Goal: Information Seeking & Learning: Learn about a topic

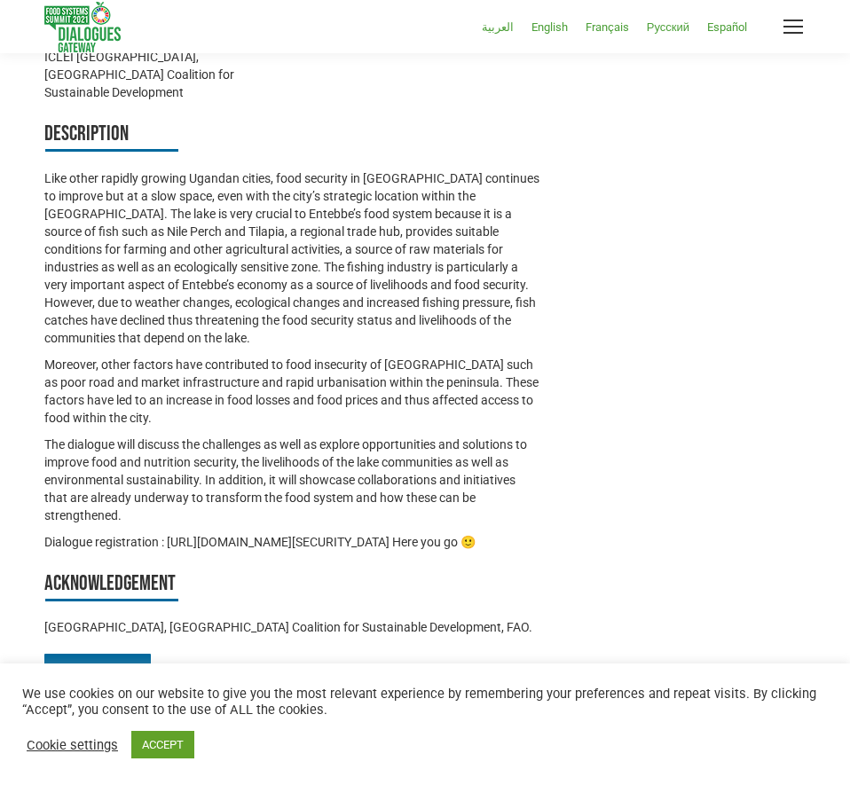
scroll to position [1493, 0]
click at [787, 31] on span "Mobile menu icon" at bounding box center [794, 31] width 20 height 2
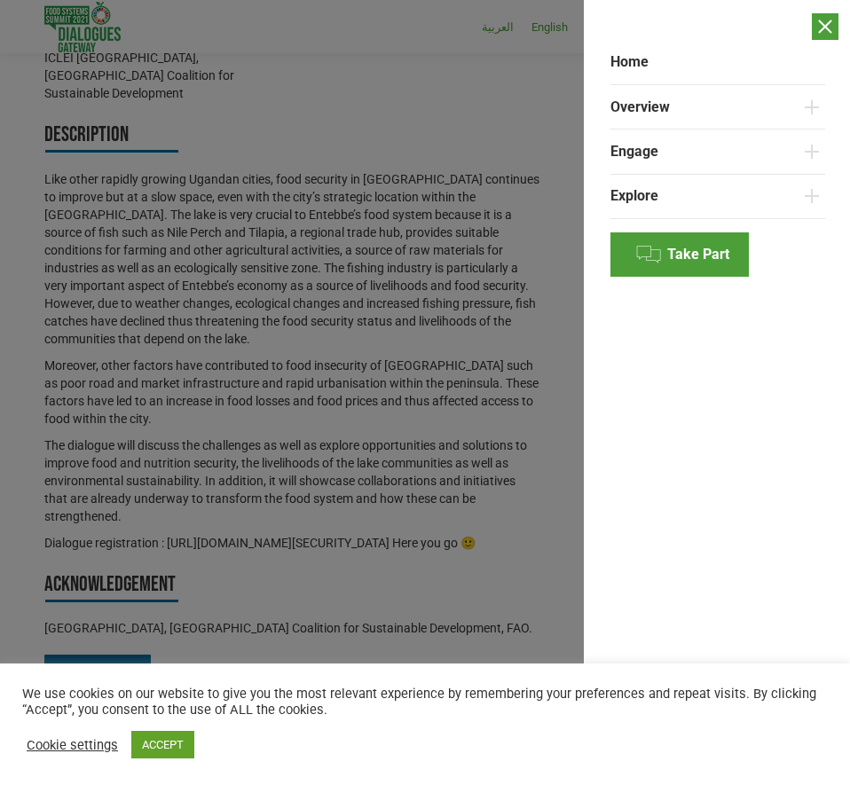
click at [692, 436] on div "Home Overview Dialogues and the Summit Member State Dialogues Independent Dialo…" at bounding box center [717, 392] width 266 height 785
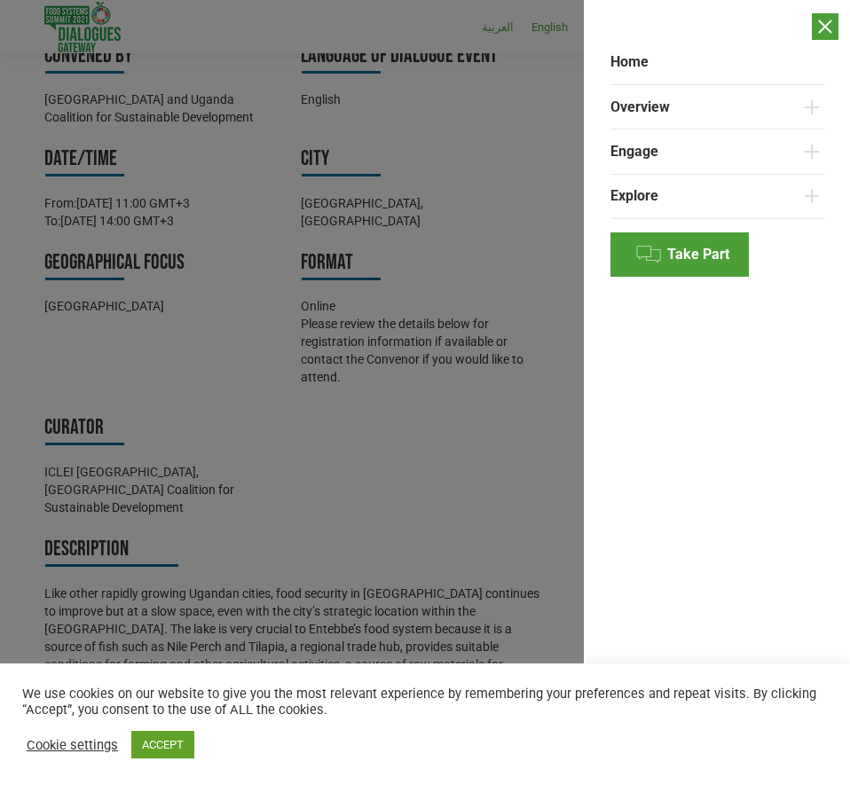
scroll to position [1077, 0]
click at [507, 236] on div at bounding box center [425, 392] width 850 height 785
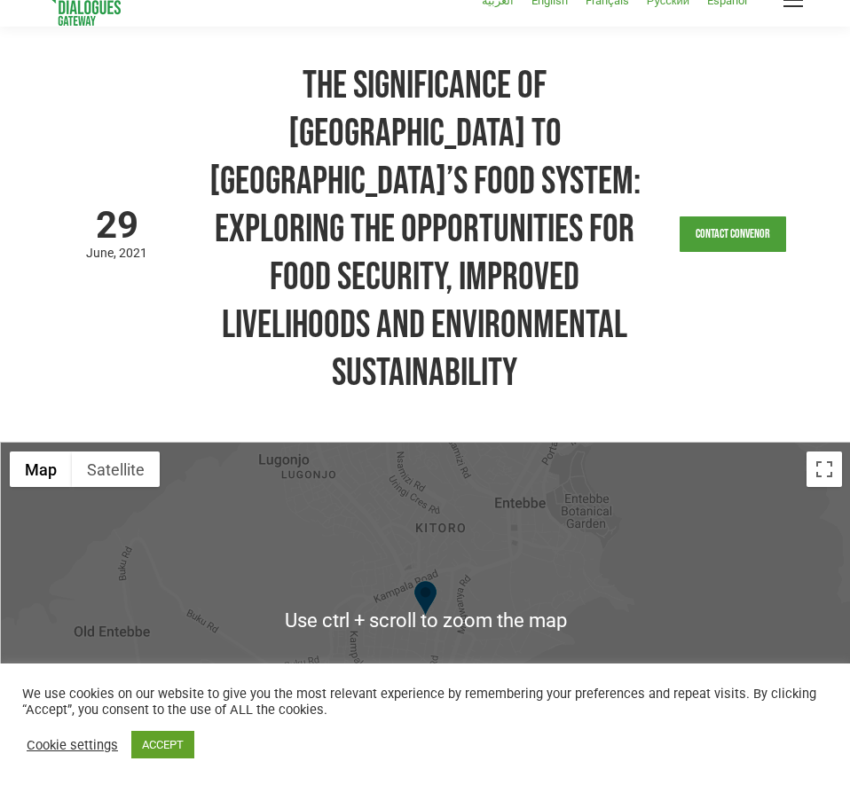
scroll to position [0, 0]
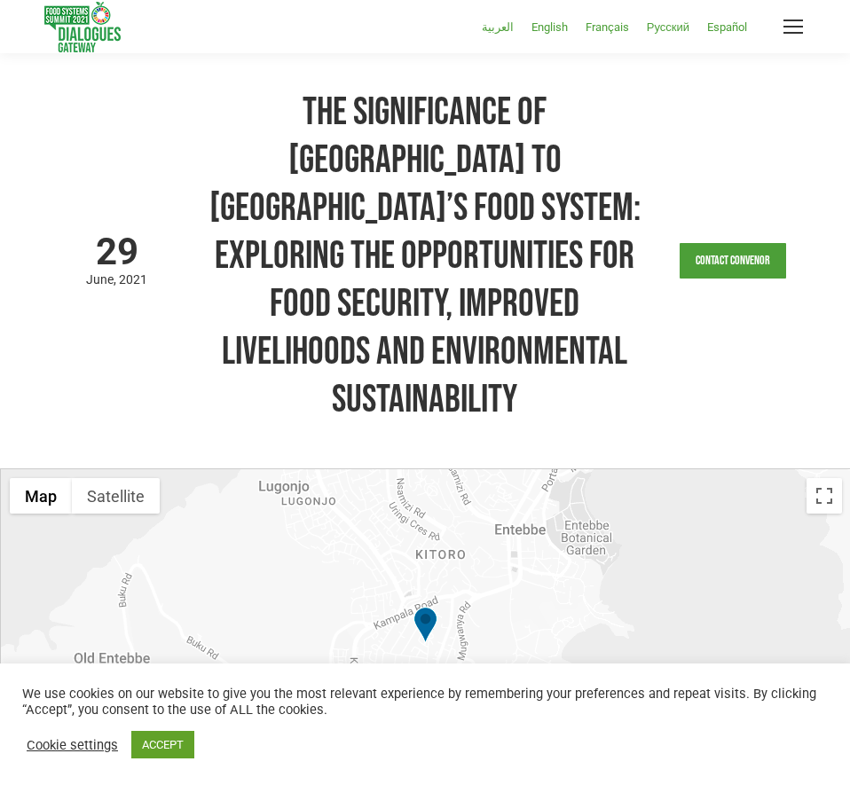
click at [810, 23] on div "العربية English Français Русский Español" at bounding box center [425, 26] width 850 height 53
click at [801, 28] on div "Mobile menu icon" at bounding box center [794, 27] width 20 height 14
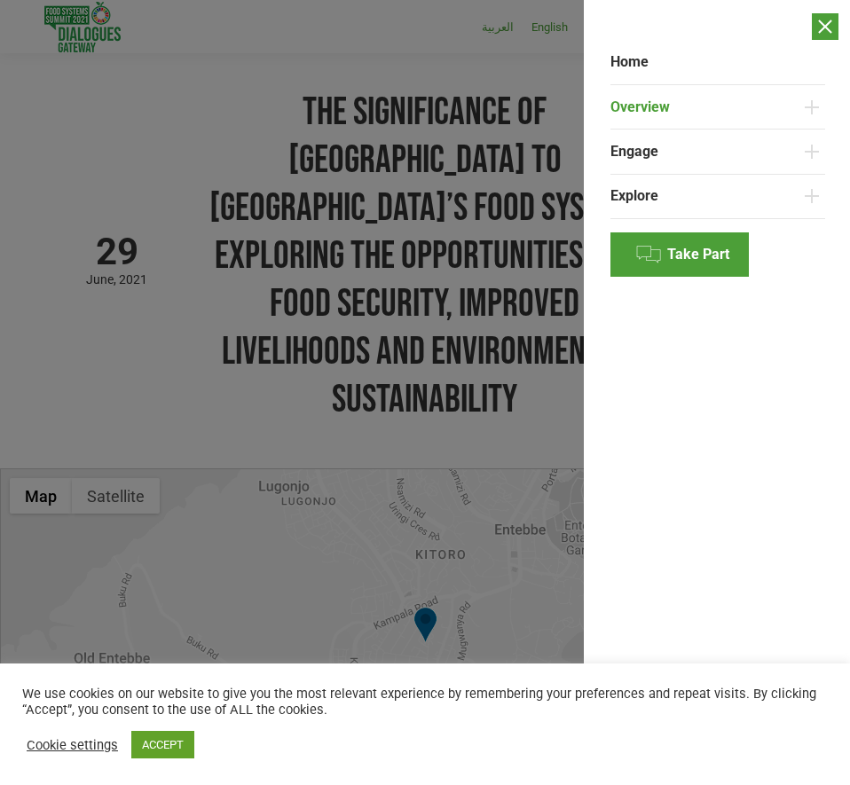
click at [659, 95] on link "Overview" at bounding box center [705, 106] width 188 height 44
click at [168, 751] on link "ACCEPT" at bounding box center [162, 745] width 63 height 28
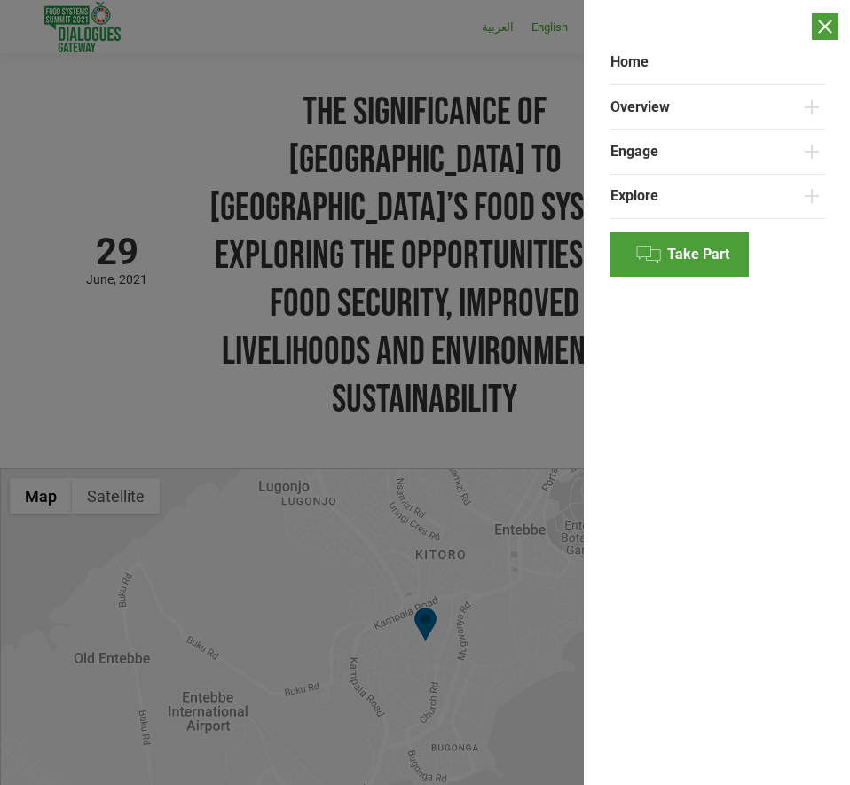
click at [821, 21] on span at bounding box center [825, 27] width 14 height 14
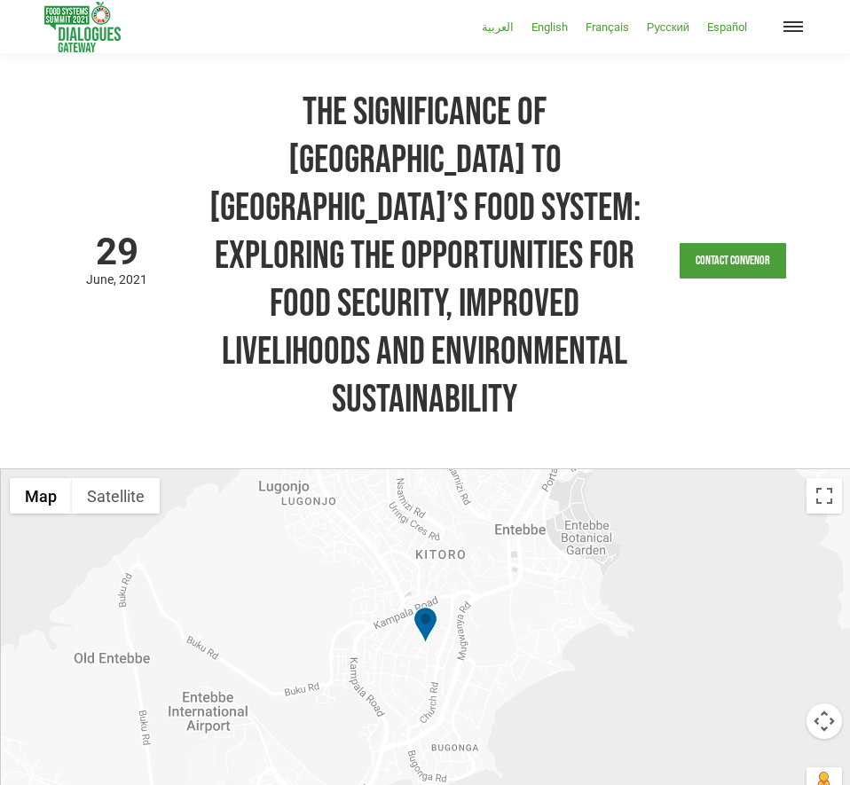
click at [794, 35] on link "Mobile menu icon" at bounding box center [793, 26] width 25 height 25
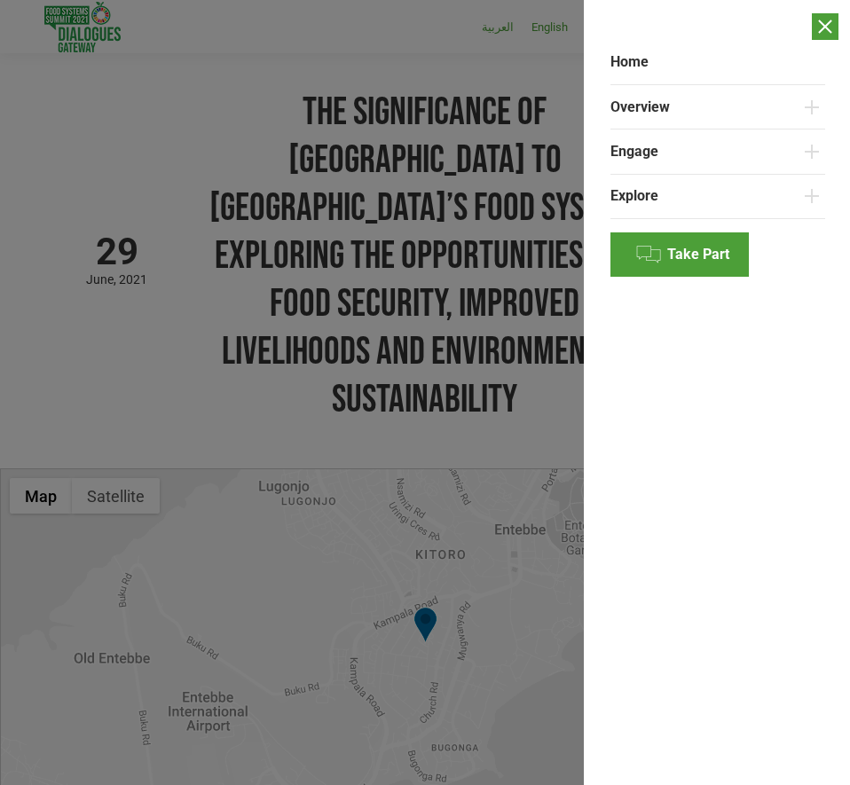
click at [186, 414] on div at bounding box center [425, 392] width 850 height 785
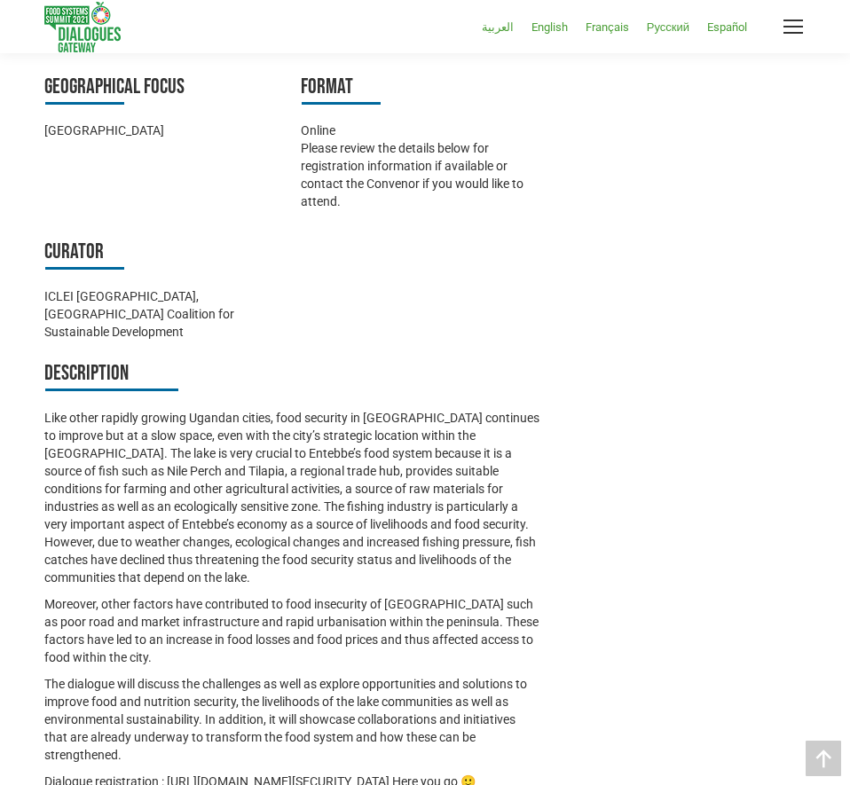
scroll to position [1253, 0]
click at [228, 359] on h3 "Description" at bounding box center [292, 375] width 496 height 33
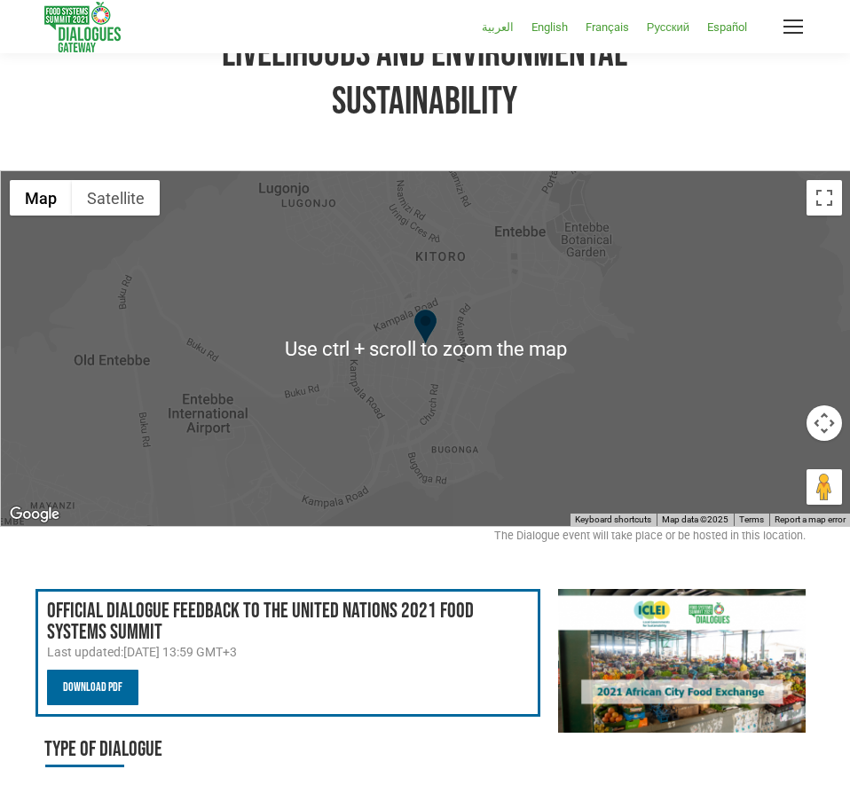
scroll to position [297, 0]
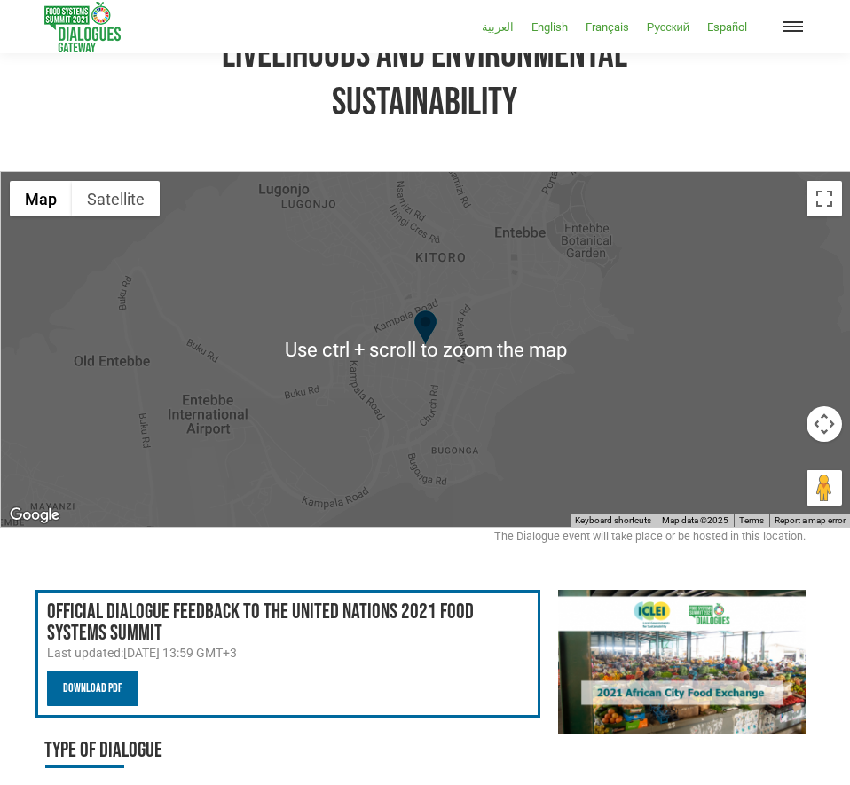
click at [802, 22] on span "Mobile menu icon" at bounding box center [794, 22] width 20 height 2
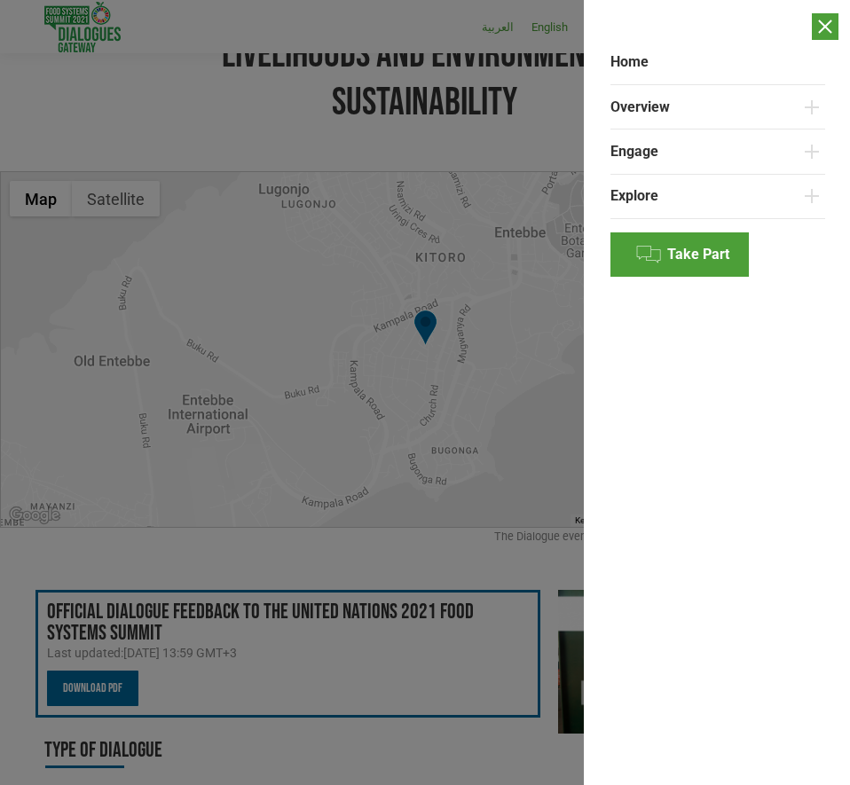
click at [473, 265] on div at bounding box center [425, 392] width 850 height 785
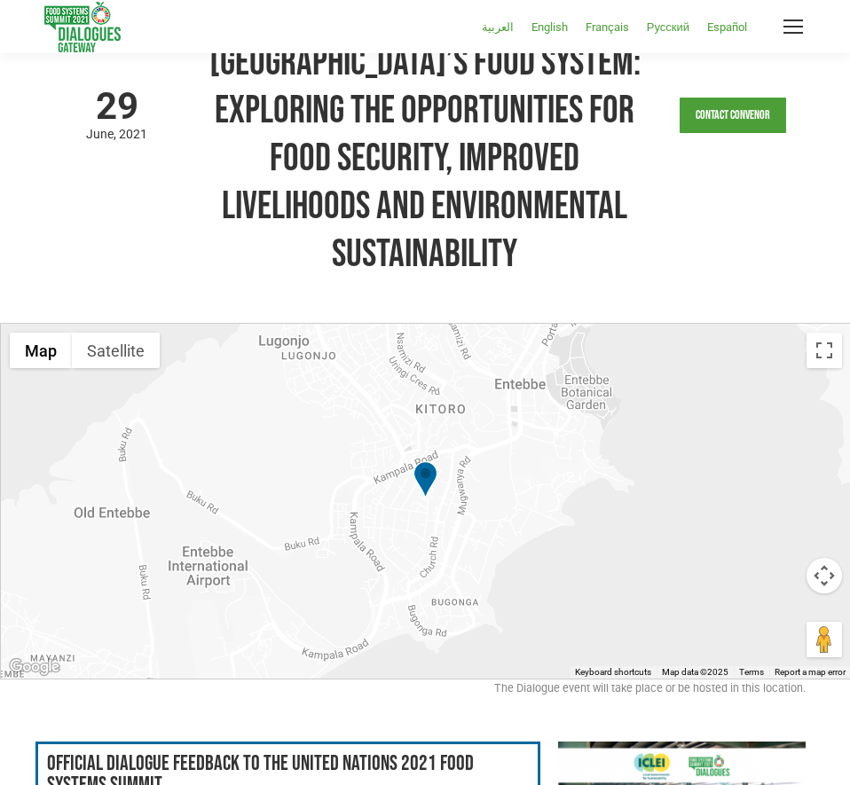
scroll to position [117, 0]
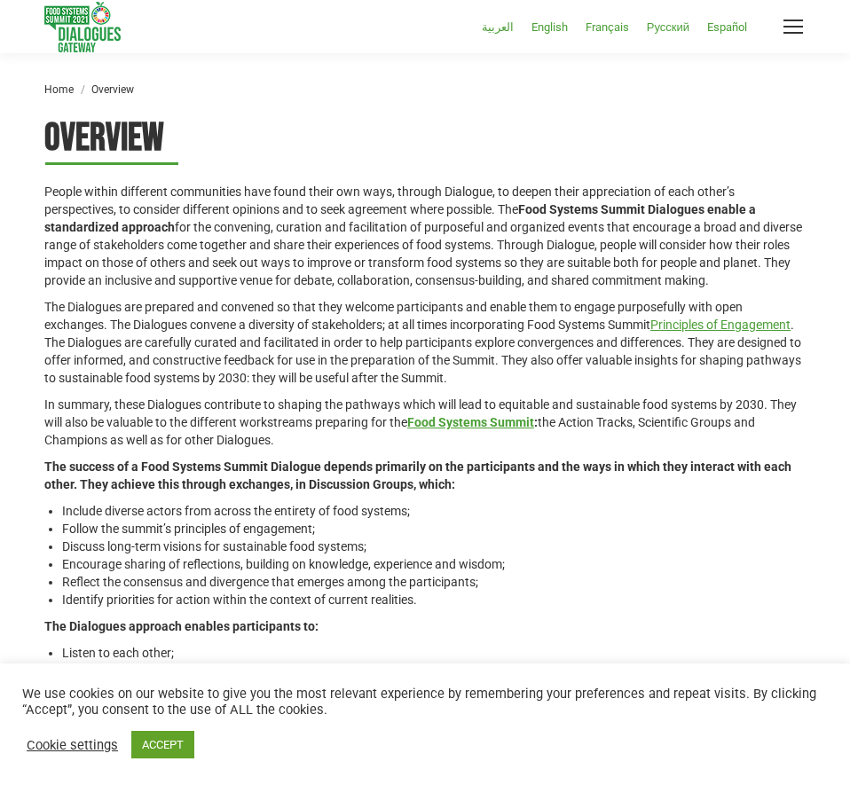
click at [554, 20] on span "English" at bounding box center [550, 26] width 36 height 13
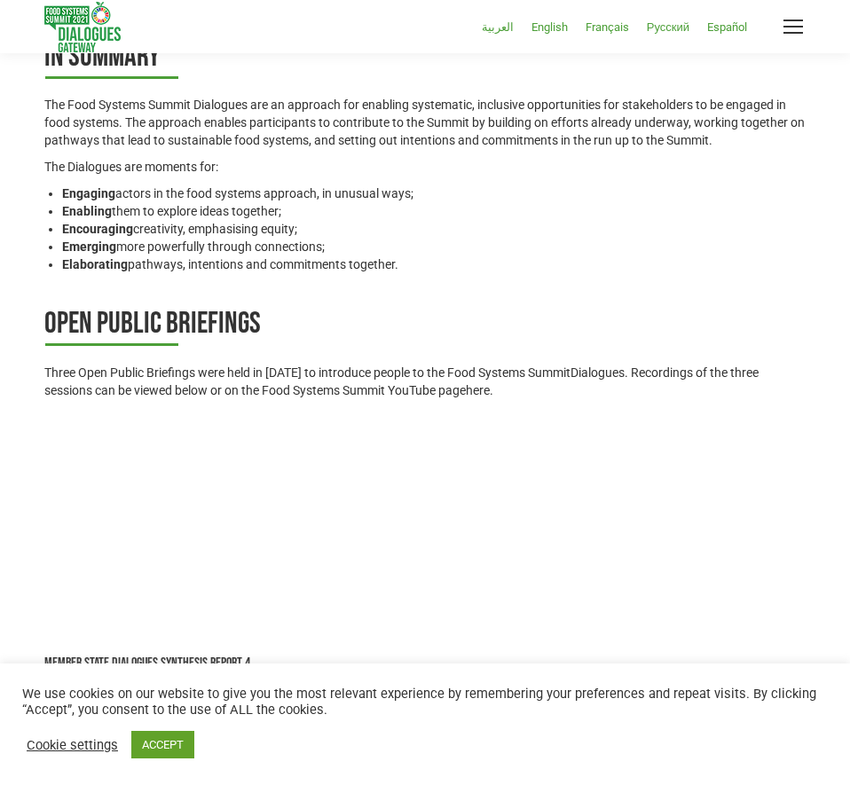
scroll to position [1196, 0]
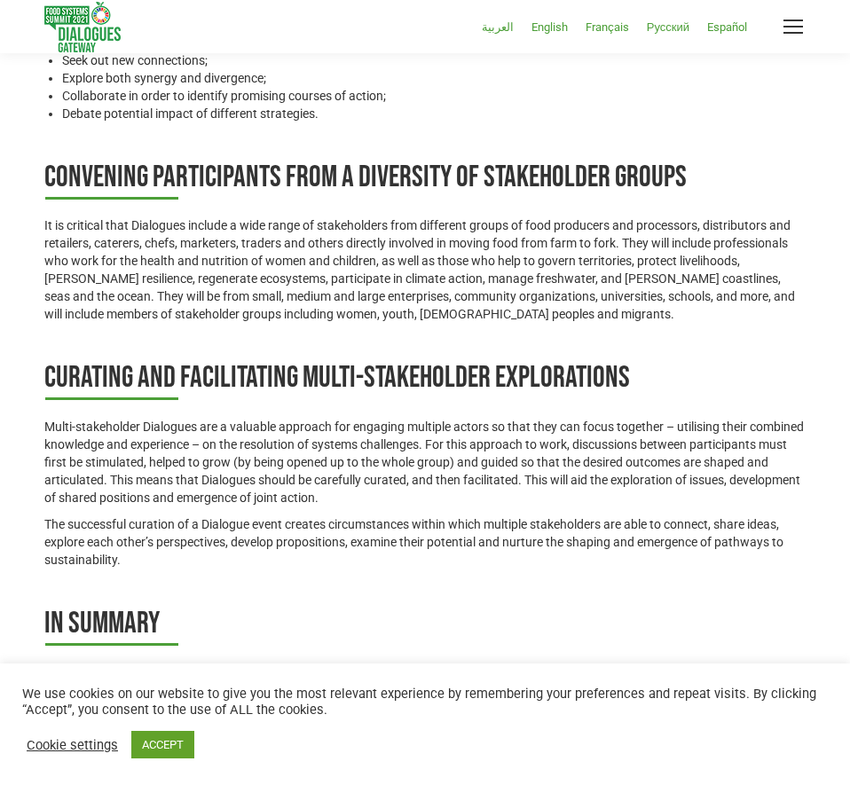
scroll to position [629, 0]
